Goal: Information Seeking & Learning: Understand process/instructions

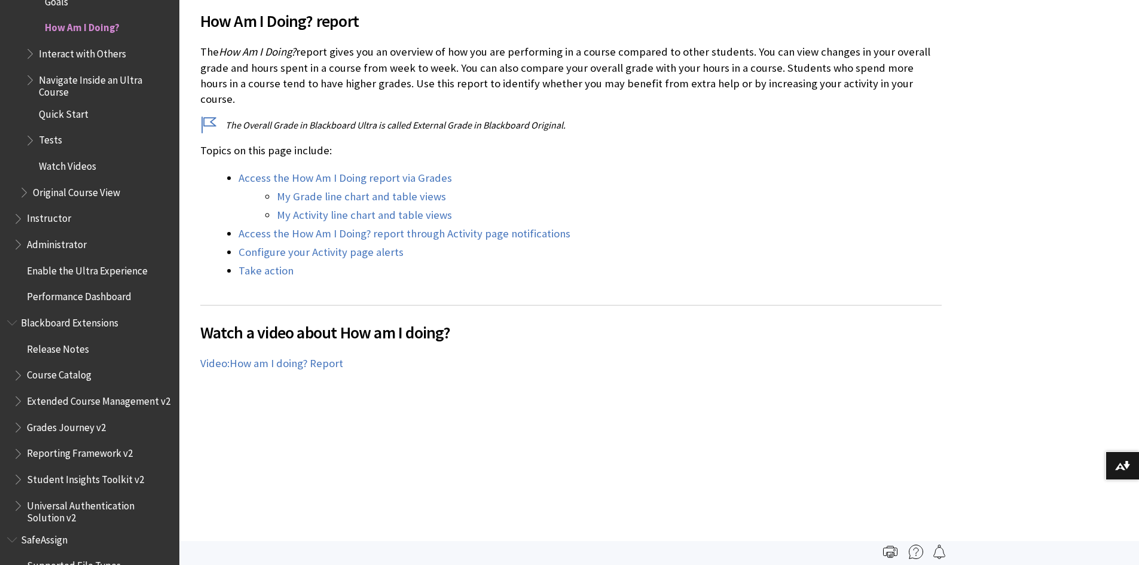
scroll to position [299, 0]
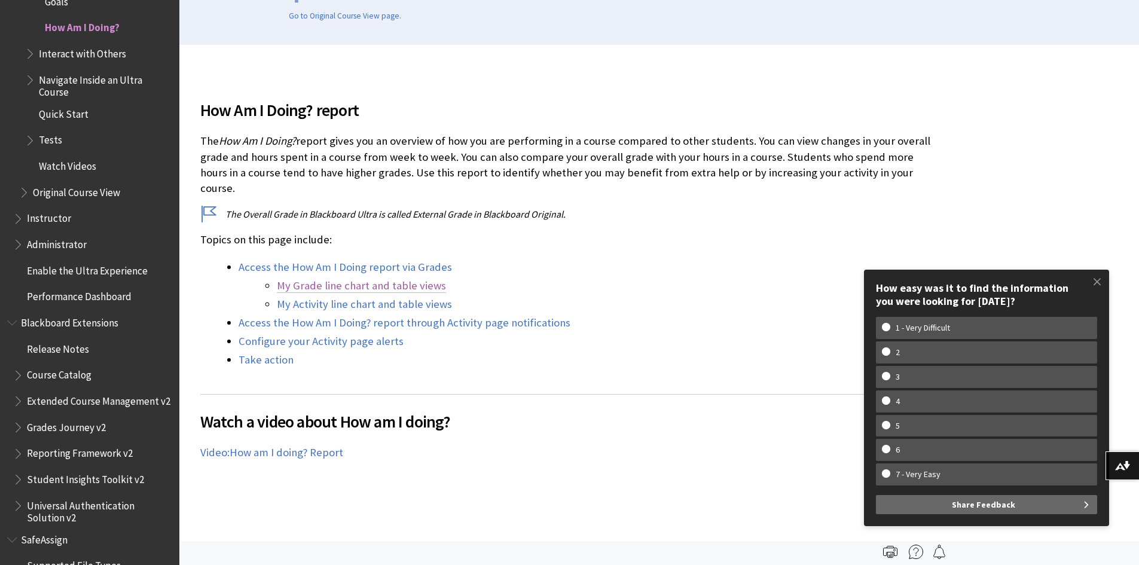
click at [325, 279] on link "My Grade line chart and table views" at bounding box center [361, 286] width 169 height 14
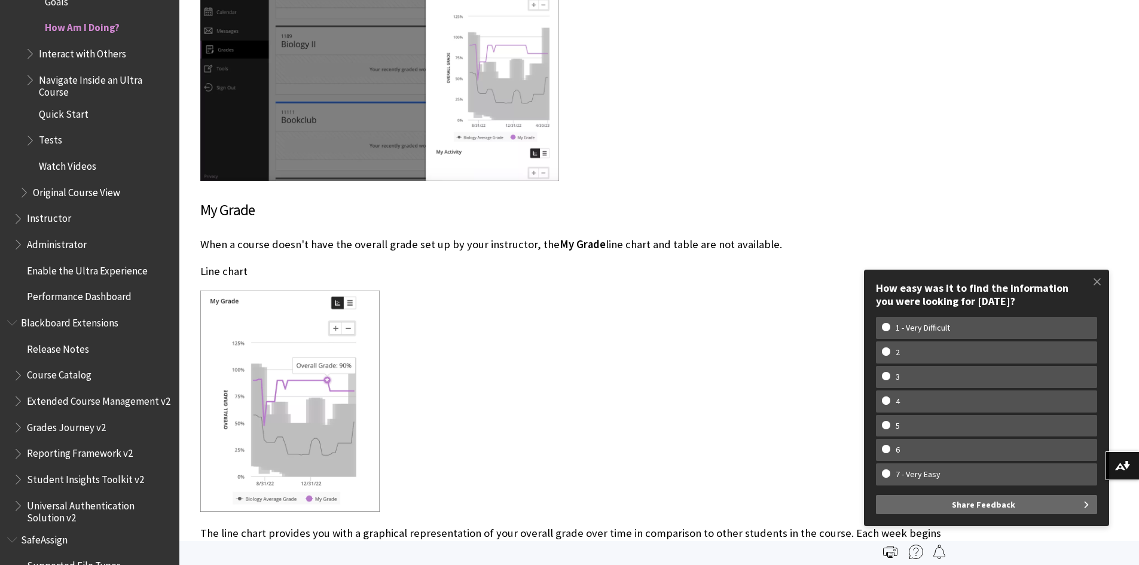
scroll to position [1561, 0]
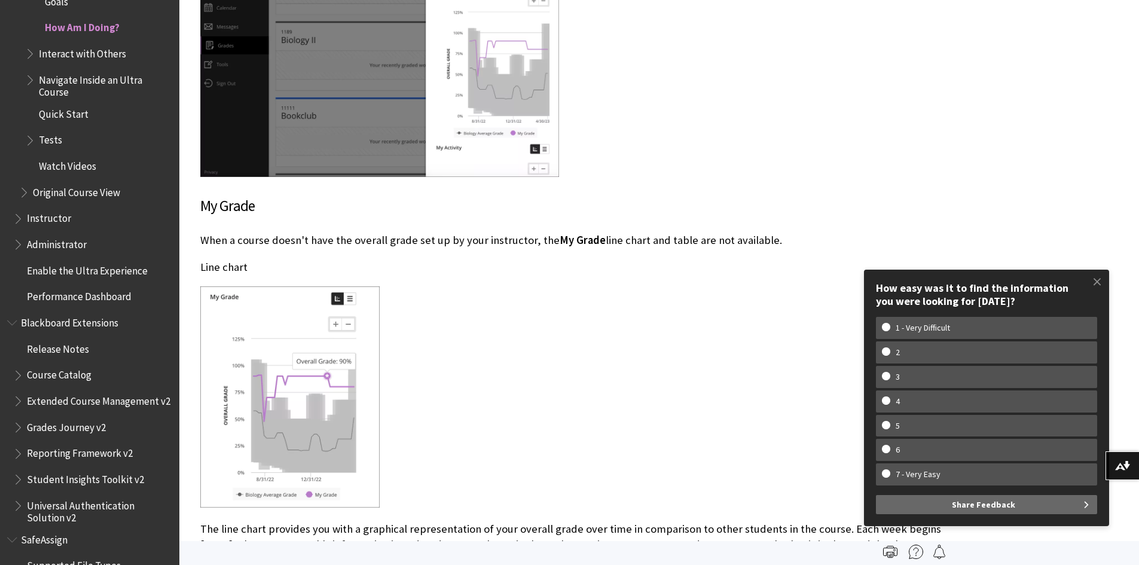
click at [209, 233] on p "When a course doesn't have the overall grade set up by your instructor, the My …" at bounding box center [570, 241] width 741 height 16
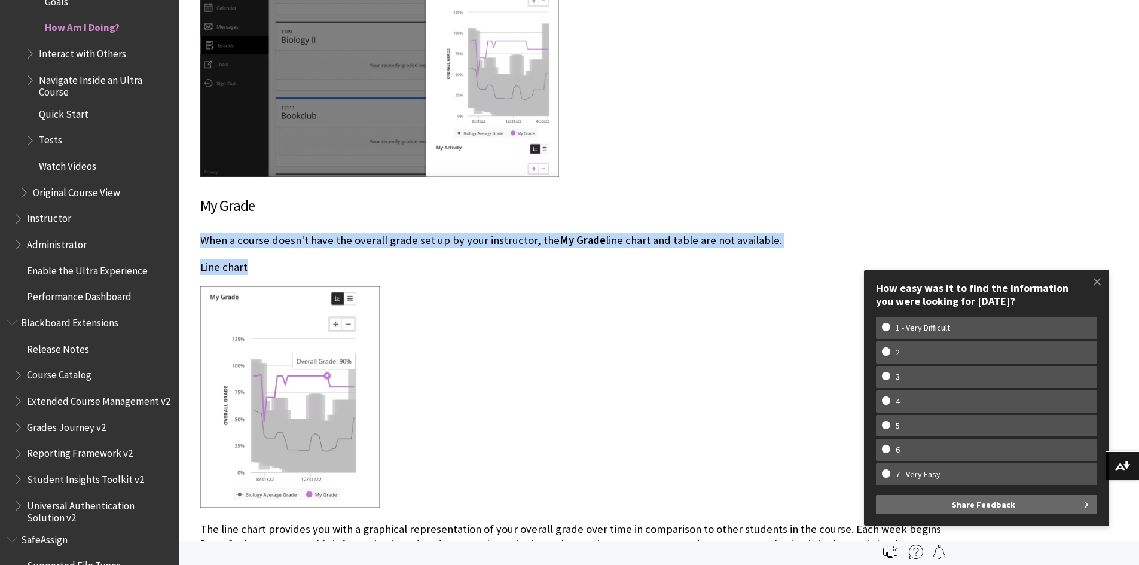
drag, startPoint x: 209, startPoint y: 221, endPoint x: 448, endPoint y: 237, distance: 240.3
drag, startPoint x: 448, startPoint y: 237, endPoint x: 239, endPoint y: 225, distance: 209.6
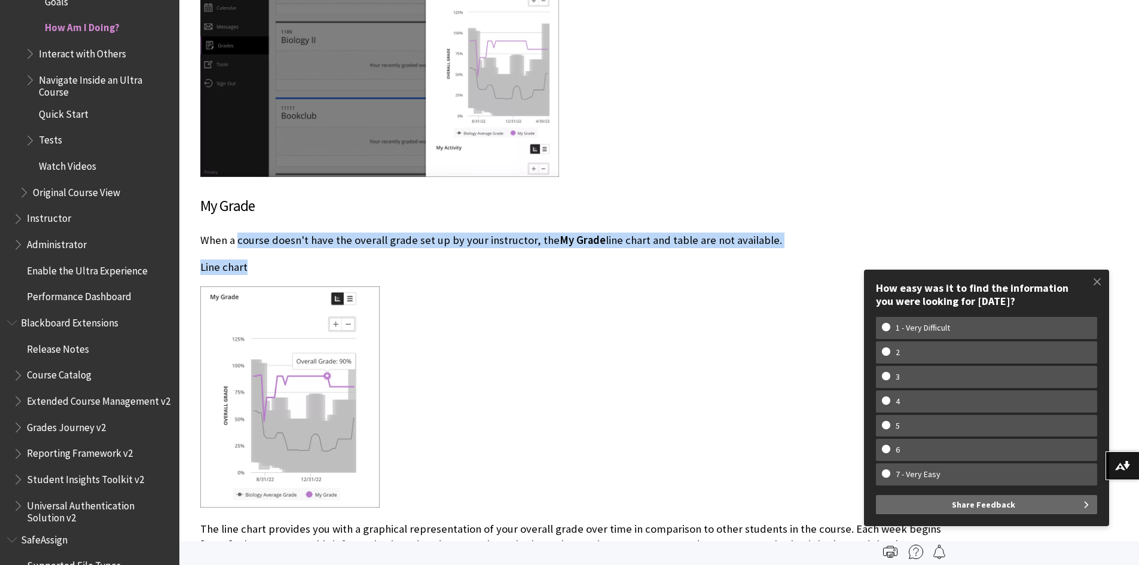
click at [239, 233] on p "When a course doesn't have the overall grade set up by your instructor, the My …" at bounding box center [570, 241] width 741 height 16
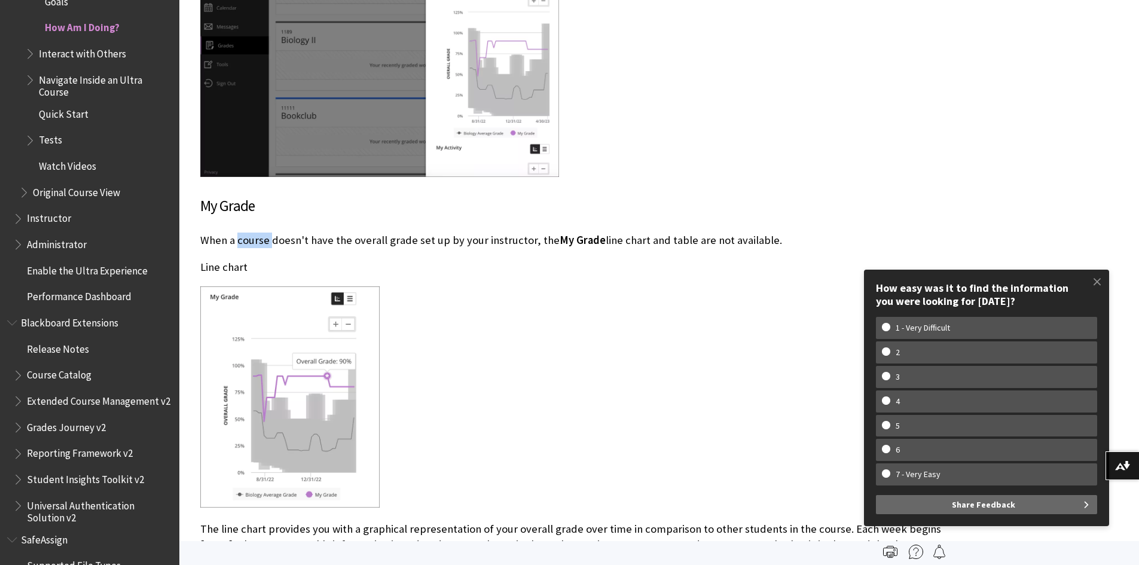
click at [239, 233] on p "When a course doesn't have the overall grade set up by your instructor, the My …" at bounding box center [570, 241] width 741 height 16
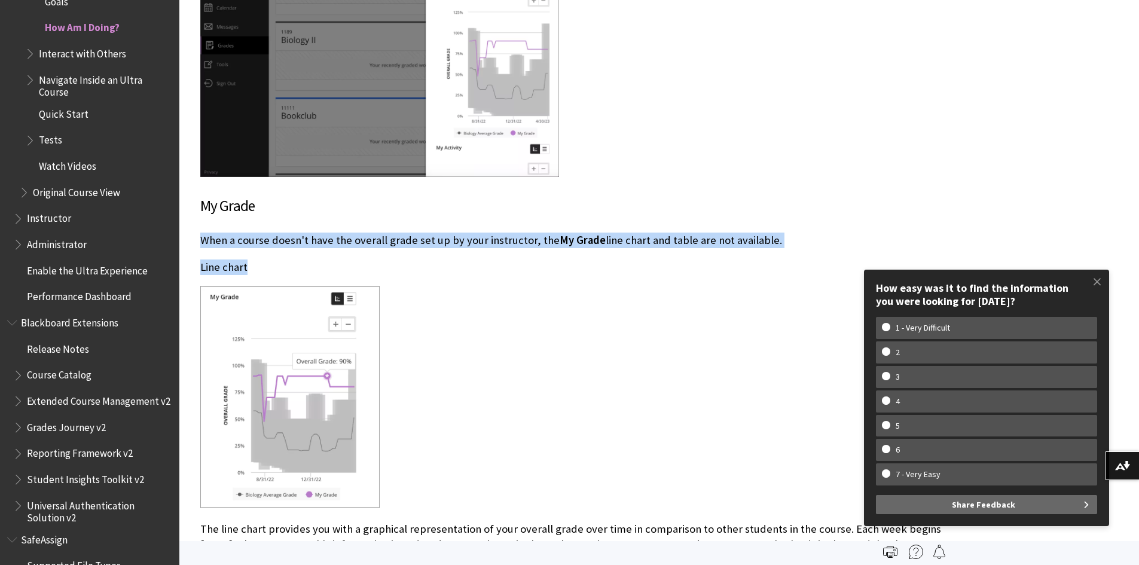
drag, startPoint x: 239, startPoint y: 225, endPoint x: 322, endPoint y: 246, distance: 85.1
click at [322, 260] on p "Line chart" at bounding box center [570, 268] width 741 height 16
